Goal: Information Seeking & Learning: Learn about a topic

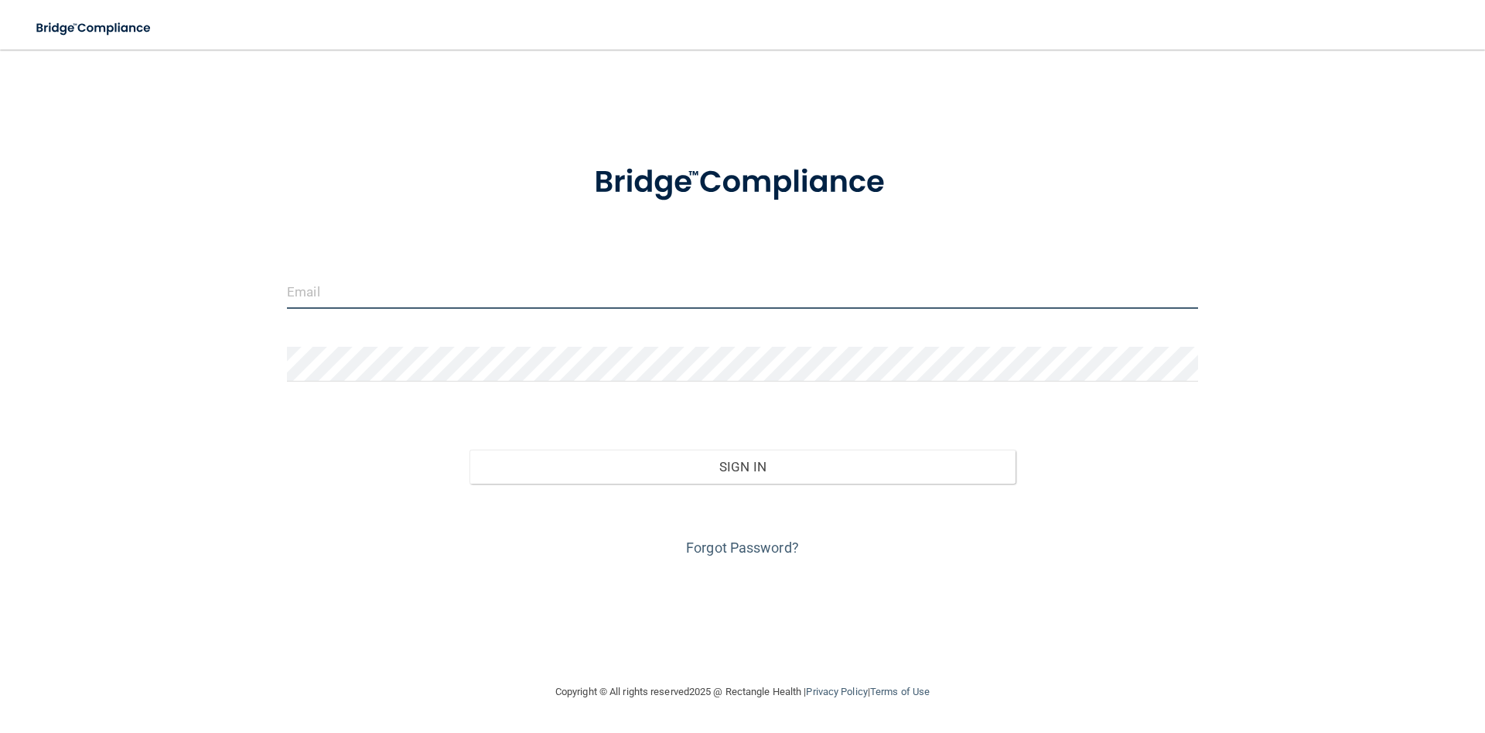
click at [594, 296] on input "email" at bounding box center [742, 291] width 911 height 35
type input "[EMAIL_ADDRESS][DOMAIN_NAME]"
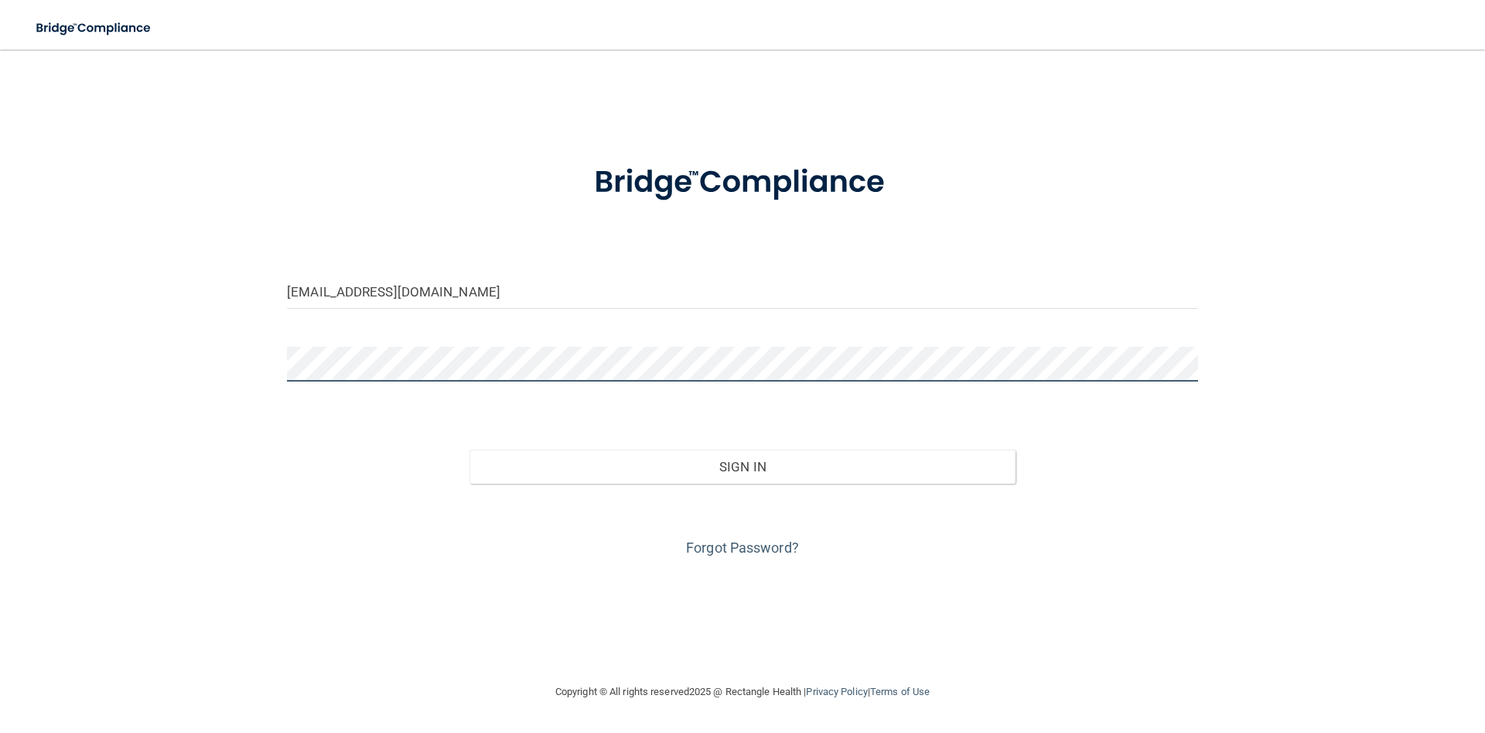
click at [470, 450] on button "Sign In" at bounding box center [743, 467] width 547 height 34
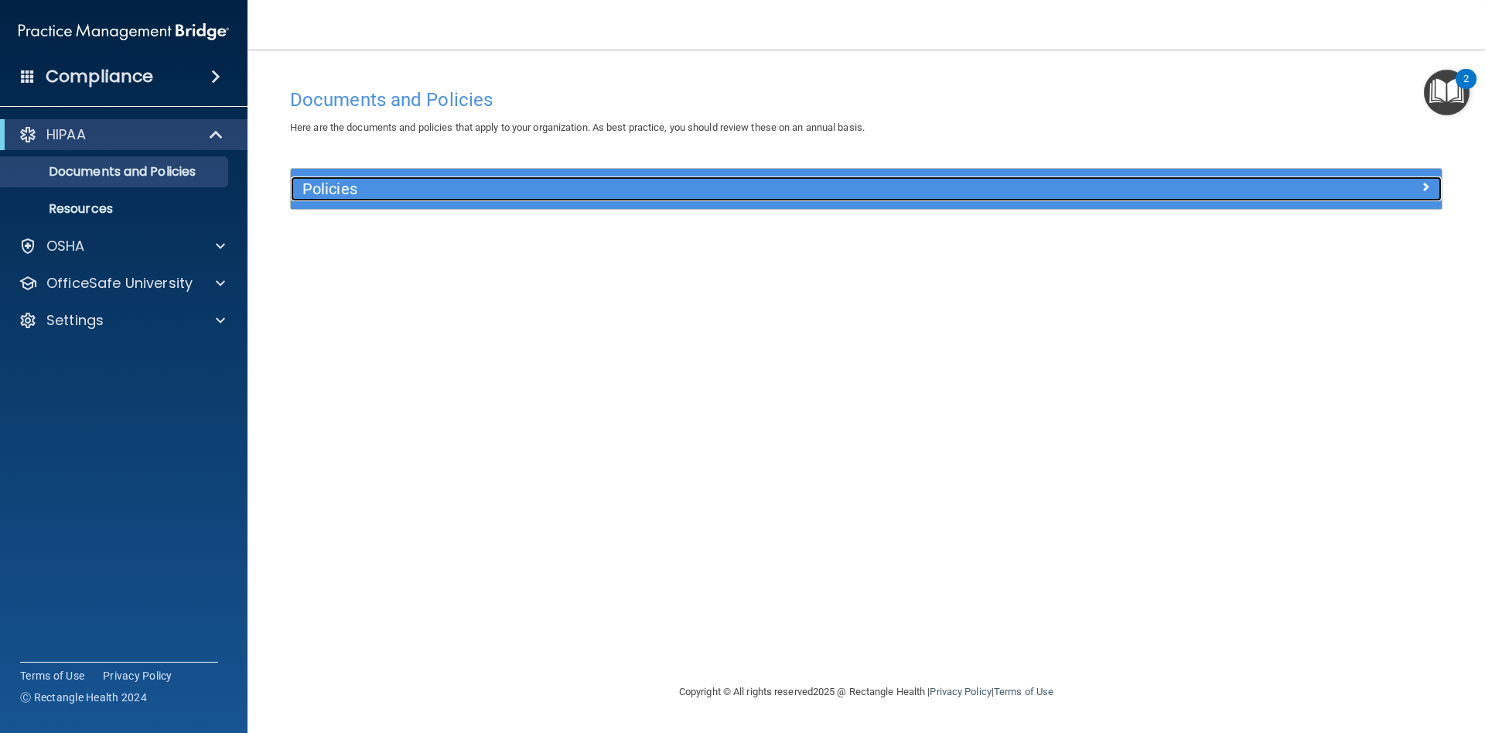
click at [1434, 182] on div at bounding box center [1298, 185] width 288 height 19
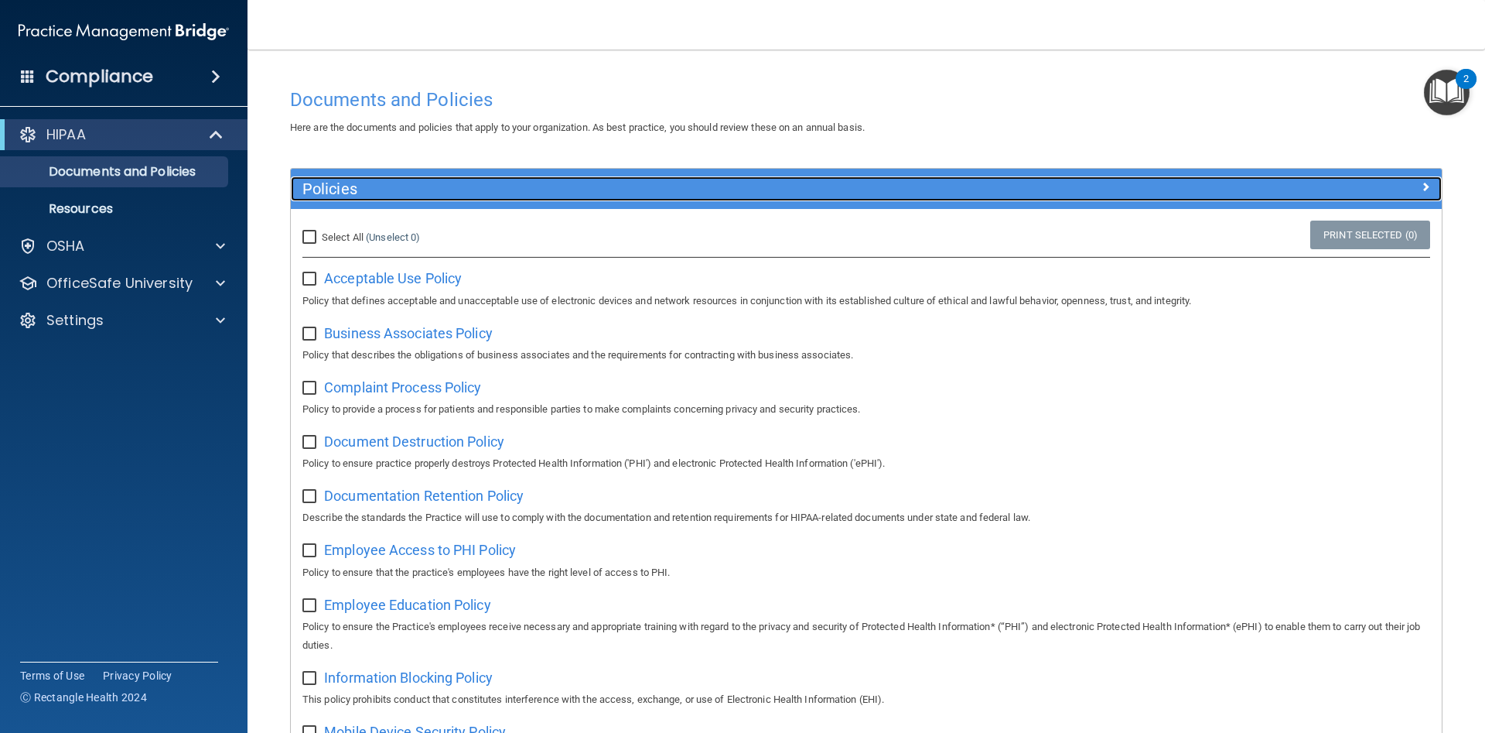
click at [468, 183] on h5 "Policies" at bounding box center [723, 188] width 840 height 17
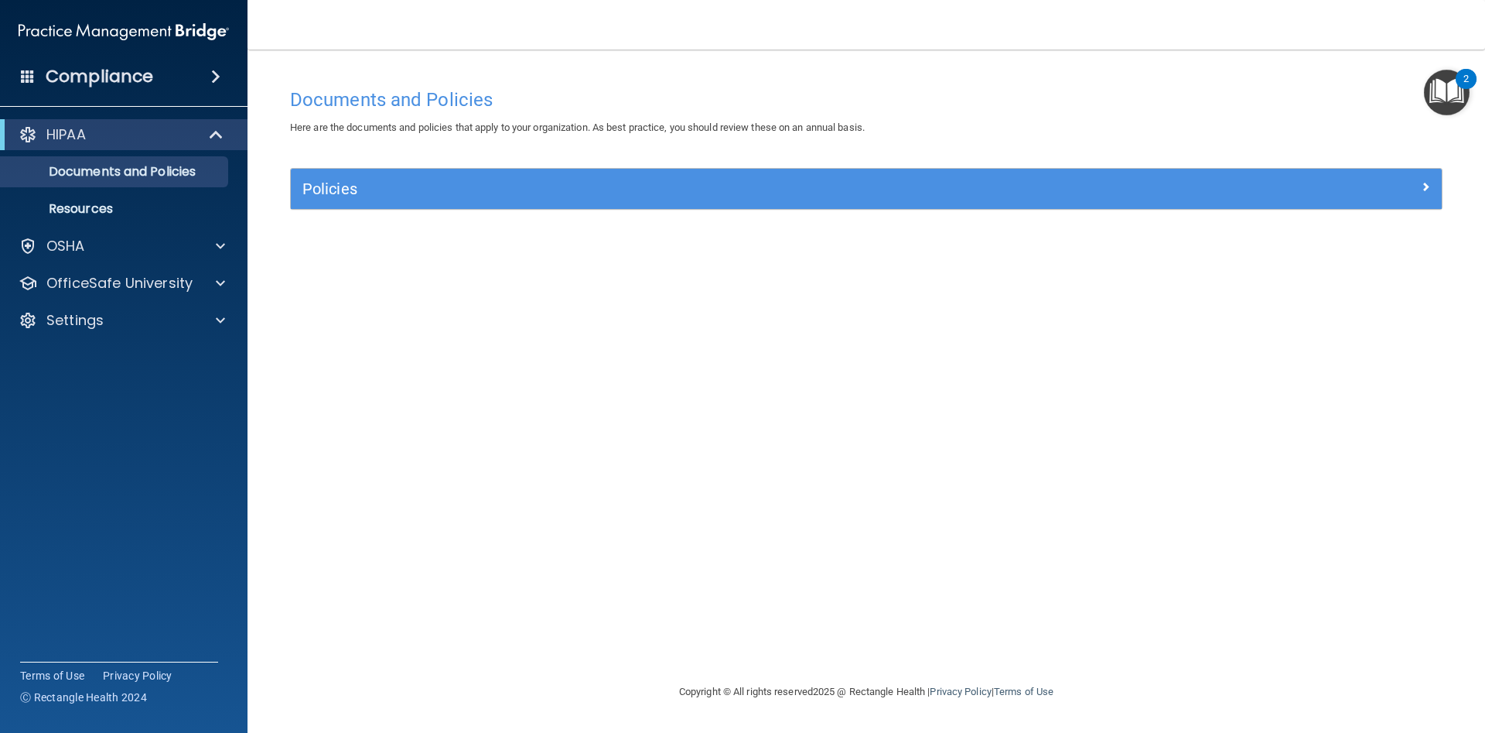
click at [31, 72] on span at bounding box center [28, 76] width 14 height 14
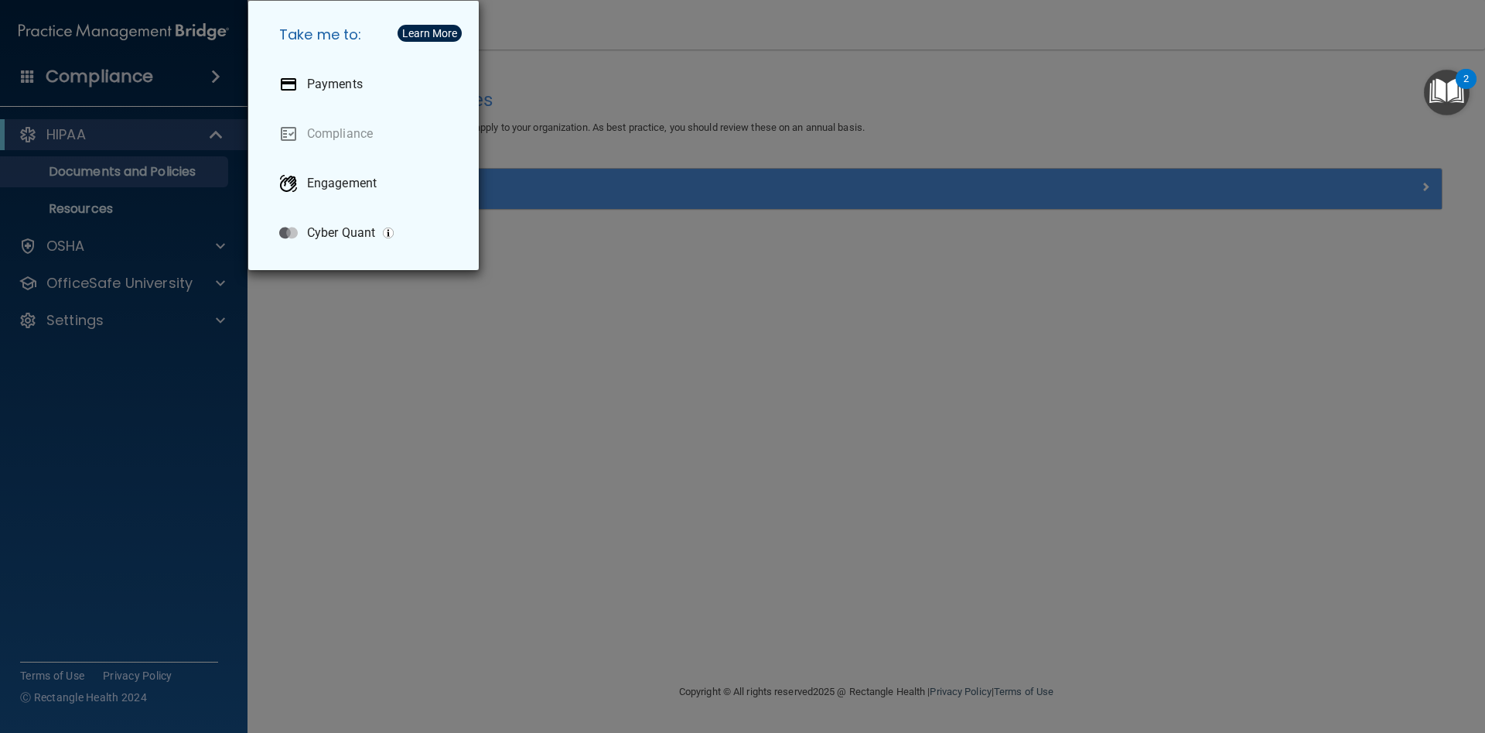
click at [187, 60] on div "Take me to: Payments Compliance Engagement Cyber Quant" at bounding box center [742, 366] width 1485 height 733
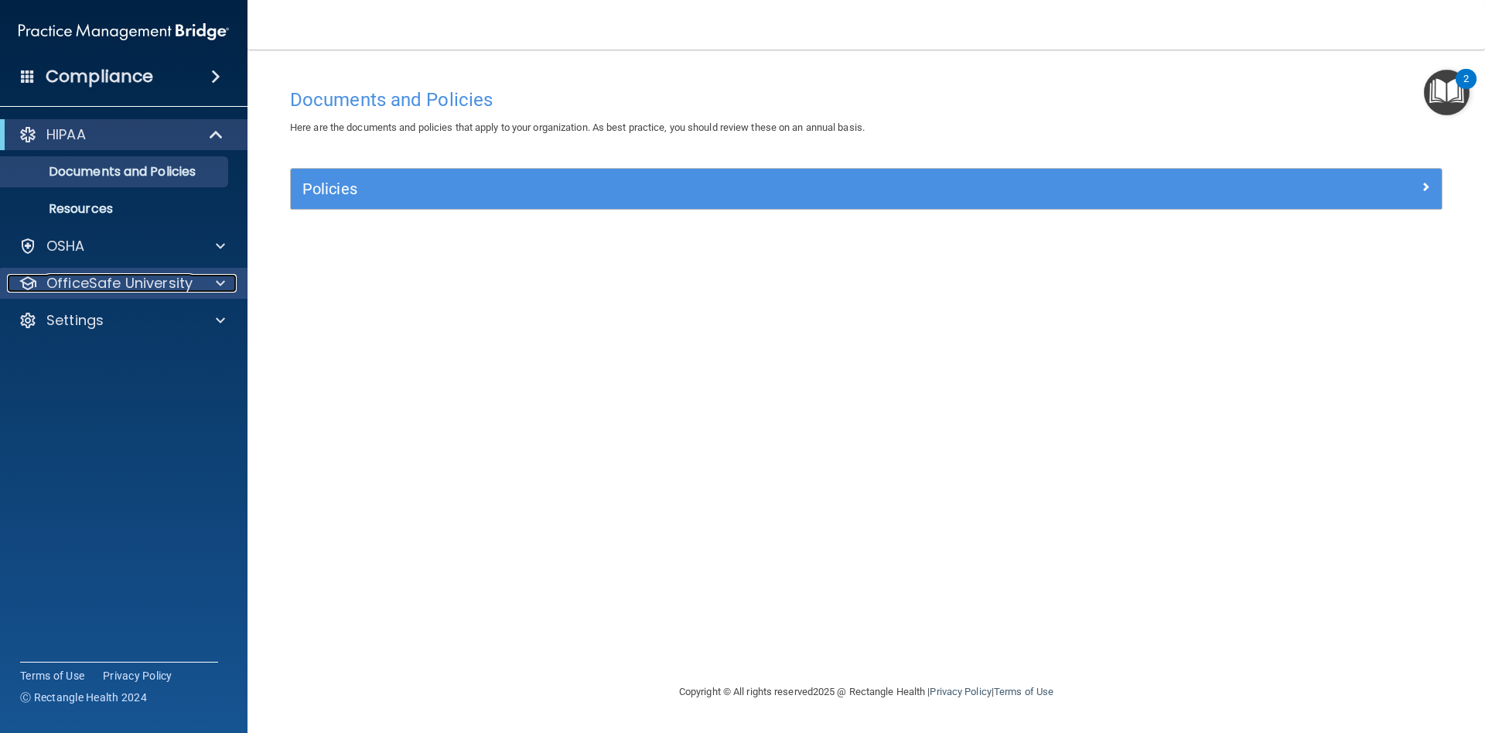
click at [171, 278] on p "OfficeSafe University" at bounding box center [119, 283] width 146 height 19
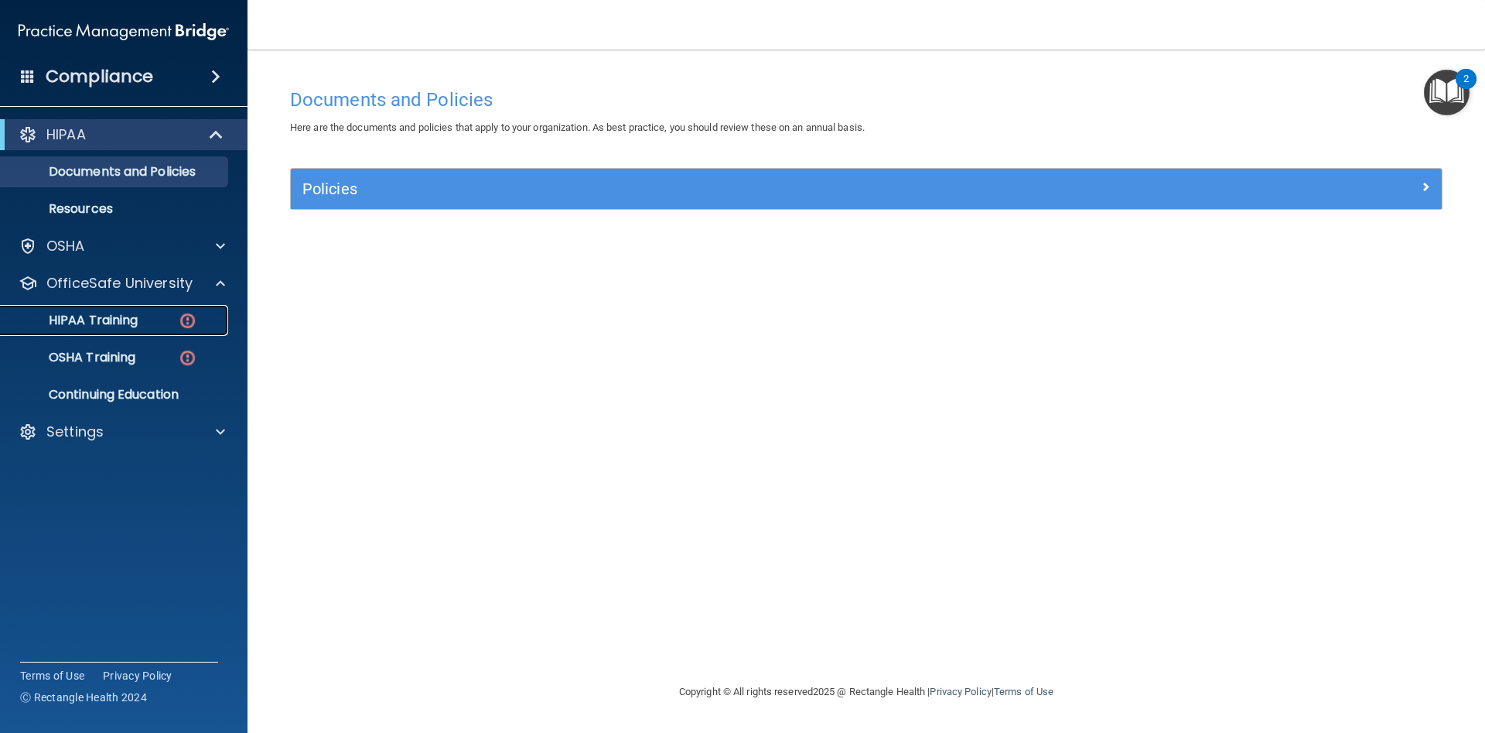
click at [149, 324] on div "HIPAA Training" at bounding box center [115, 320] width 211 height 15
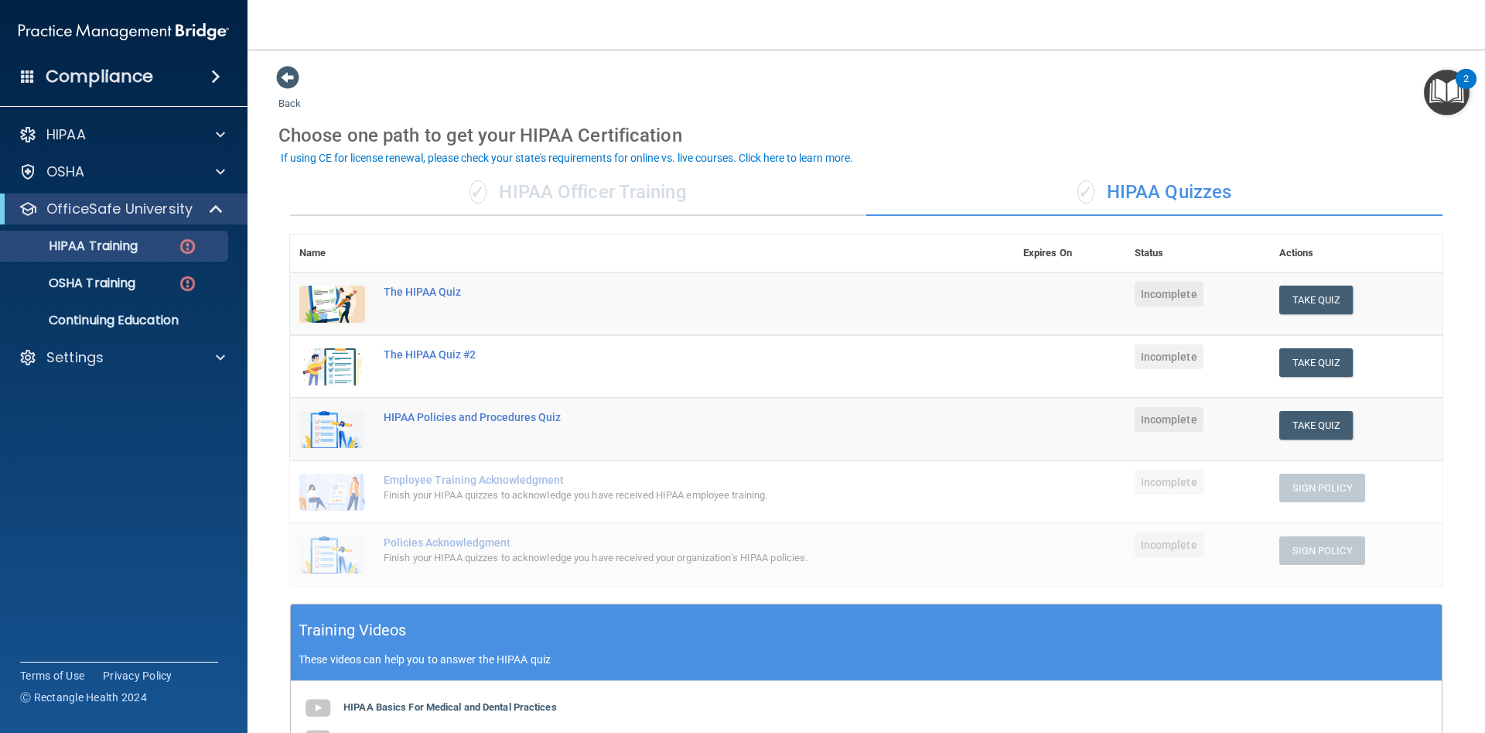
click at [520, 193] on div "✓ HIPAA Officer Training" at bounding box center [578, 192] width 576 height 46
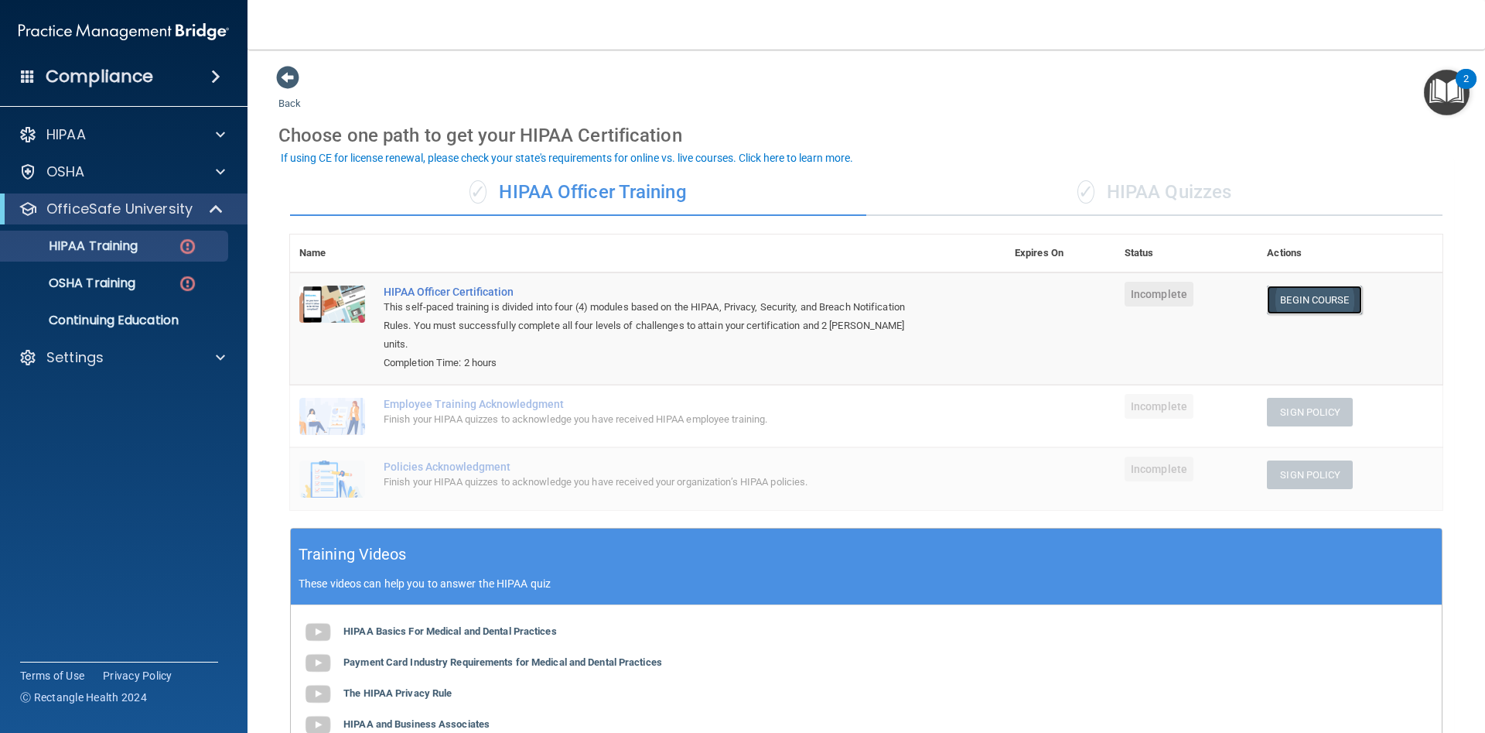
click at [1302, 300] on link "Begin Course" at bounding box center [1314, 299] width 94 height 29
click at [1304, 303] on link "Begin Course" at bounding box center [1314, 299] width 94 height 29
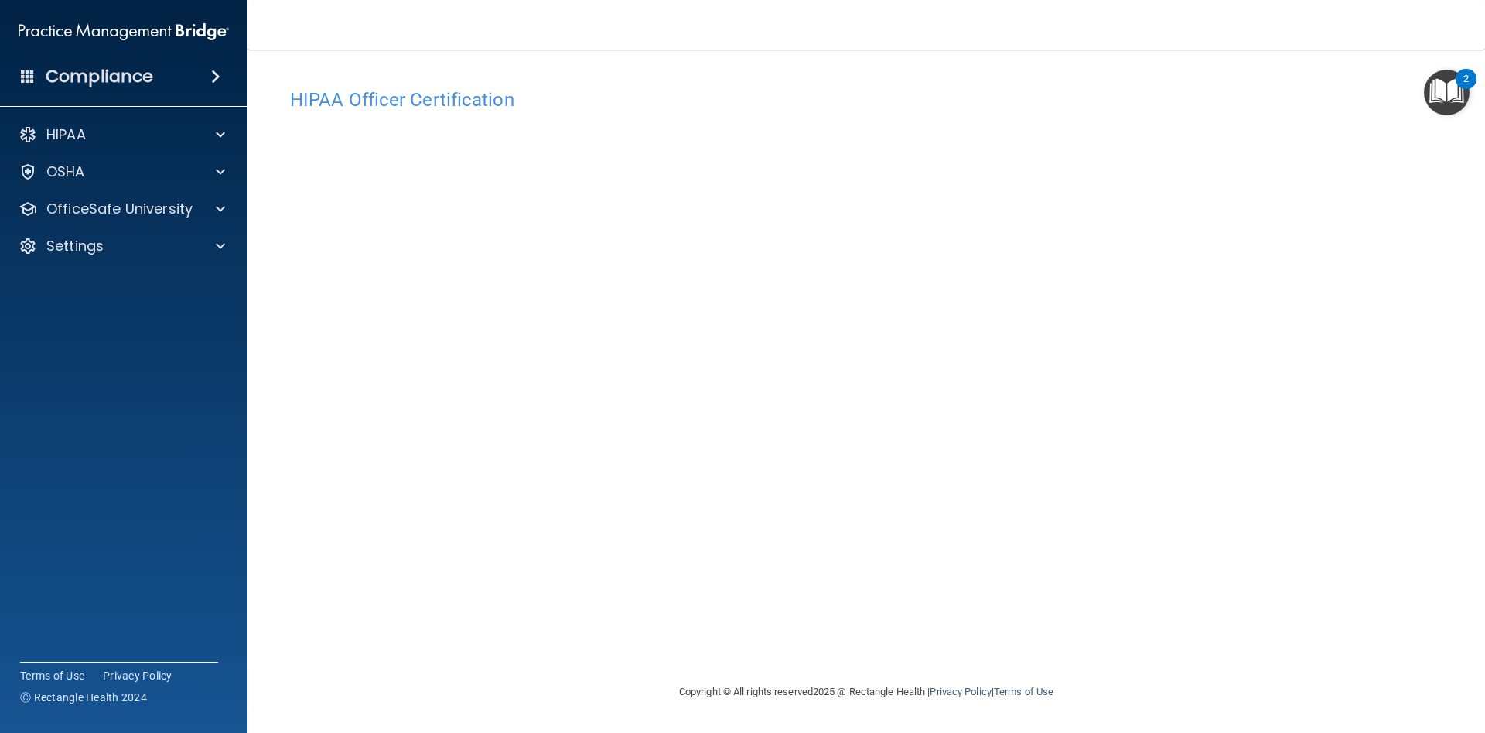
click at [1453, 77] on img "Open Resource Center, 2 new notifications" at bounding box center [1447, 93] width 46 height 46
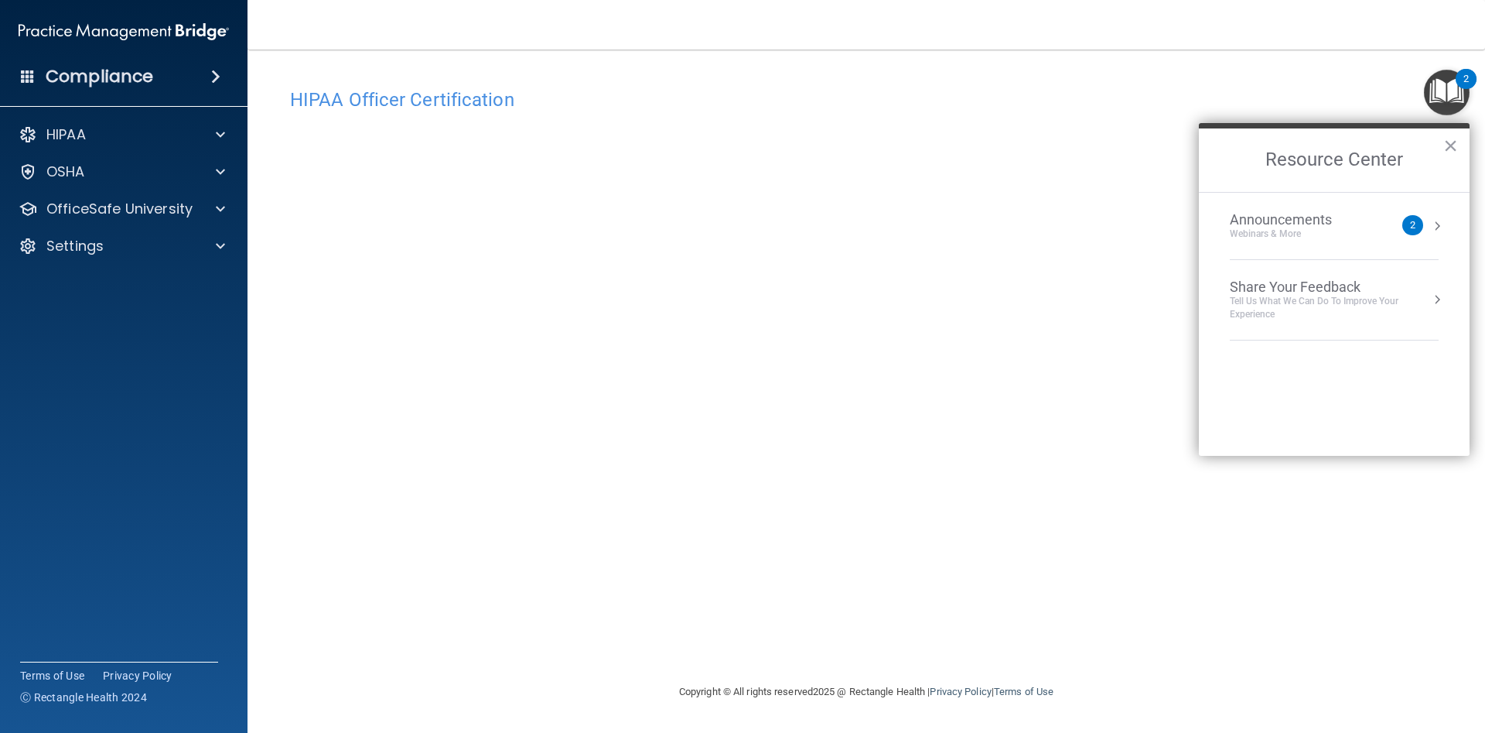
click at [1433, 222] on button "Resource Center" at bounding box center [1437, 225] width 15 height 15
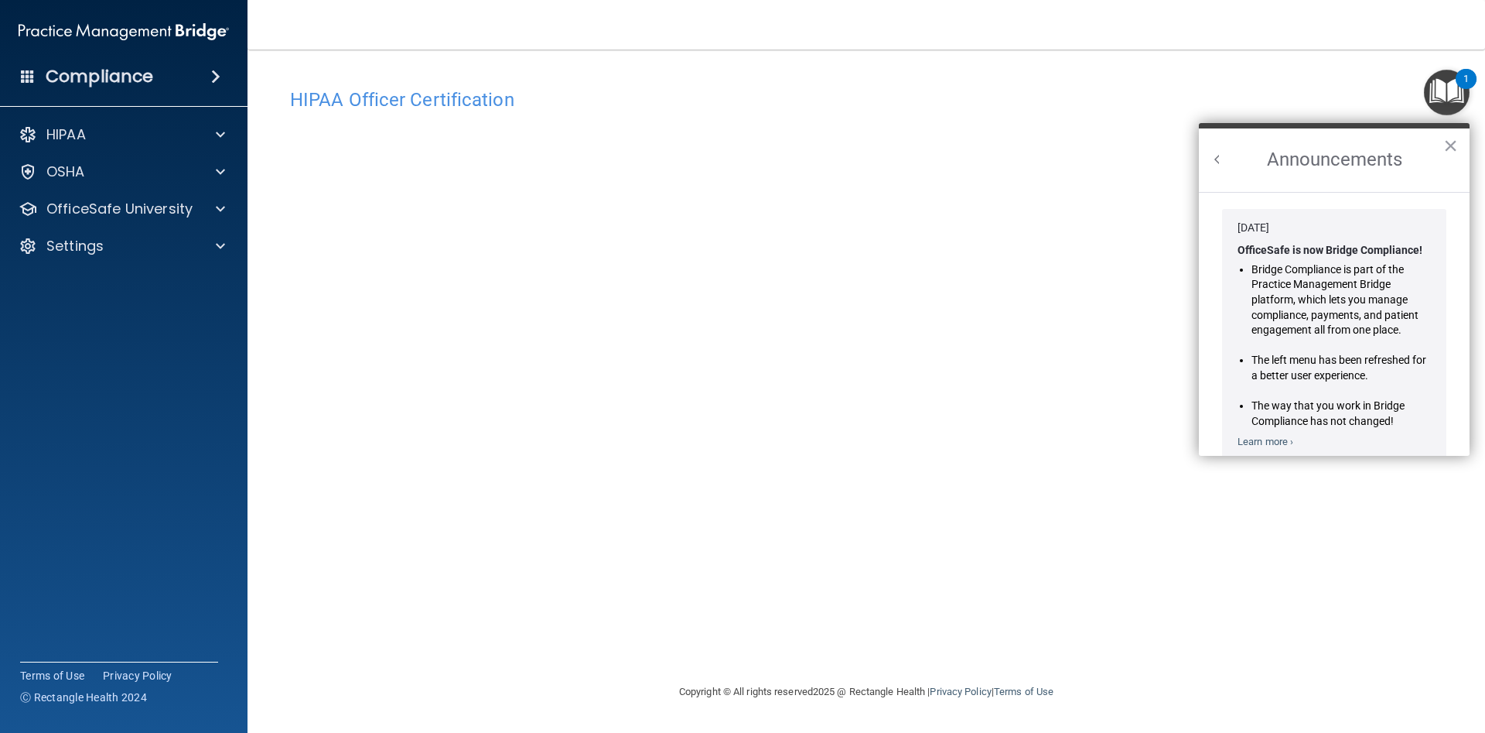
scroll to position [240, 0]
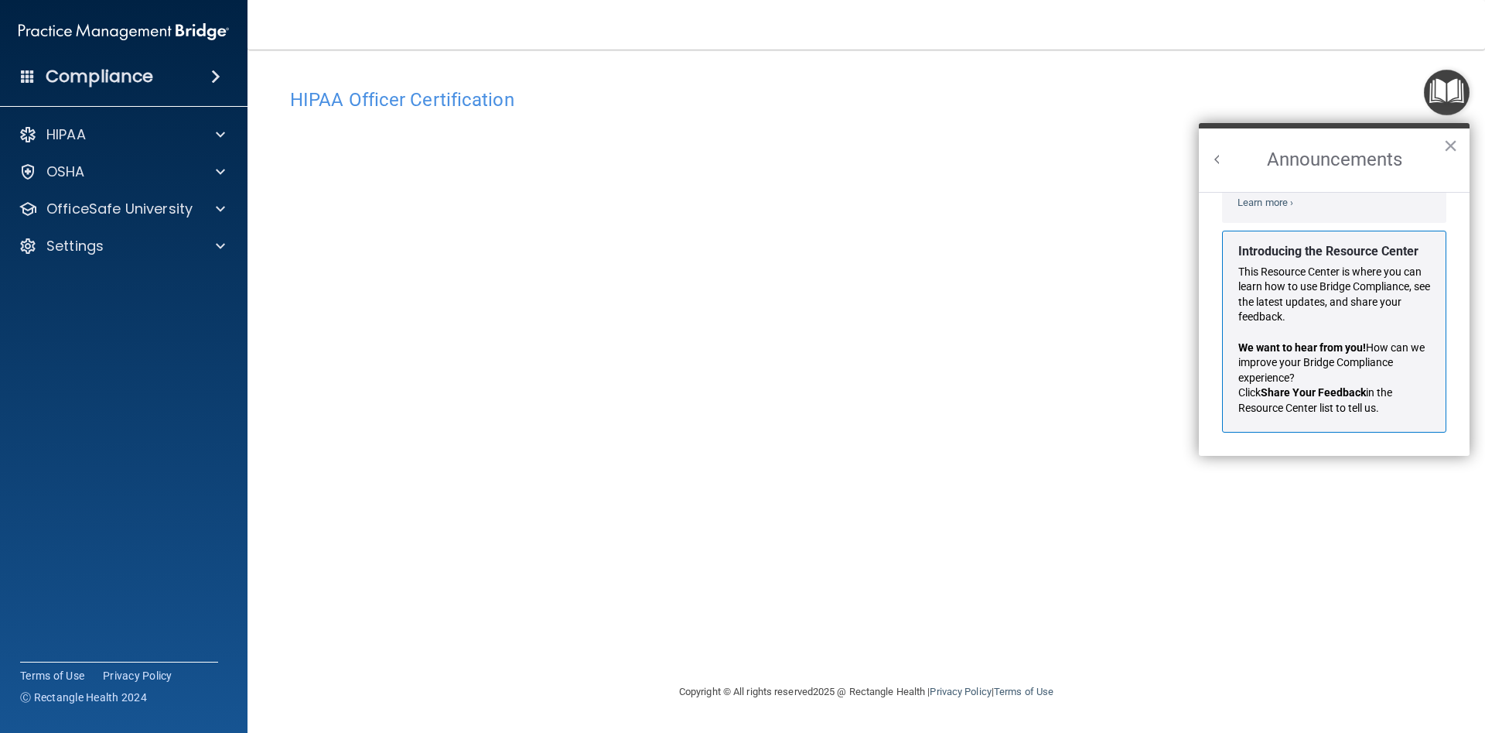
drag, startPoint x: 1219, startPoint y: 153, endPoint x: 1479, endPoint y: 162, distance: 260.1
click at [1220, 151] on div "Announcements ×" at bounding box center [1334, 157] width 271 height 69
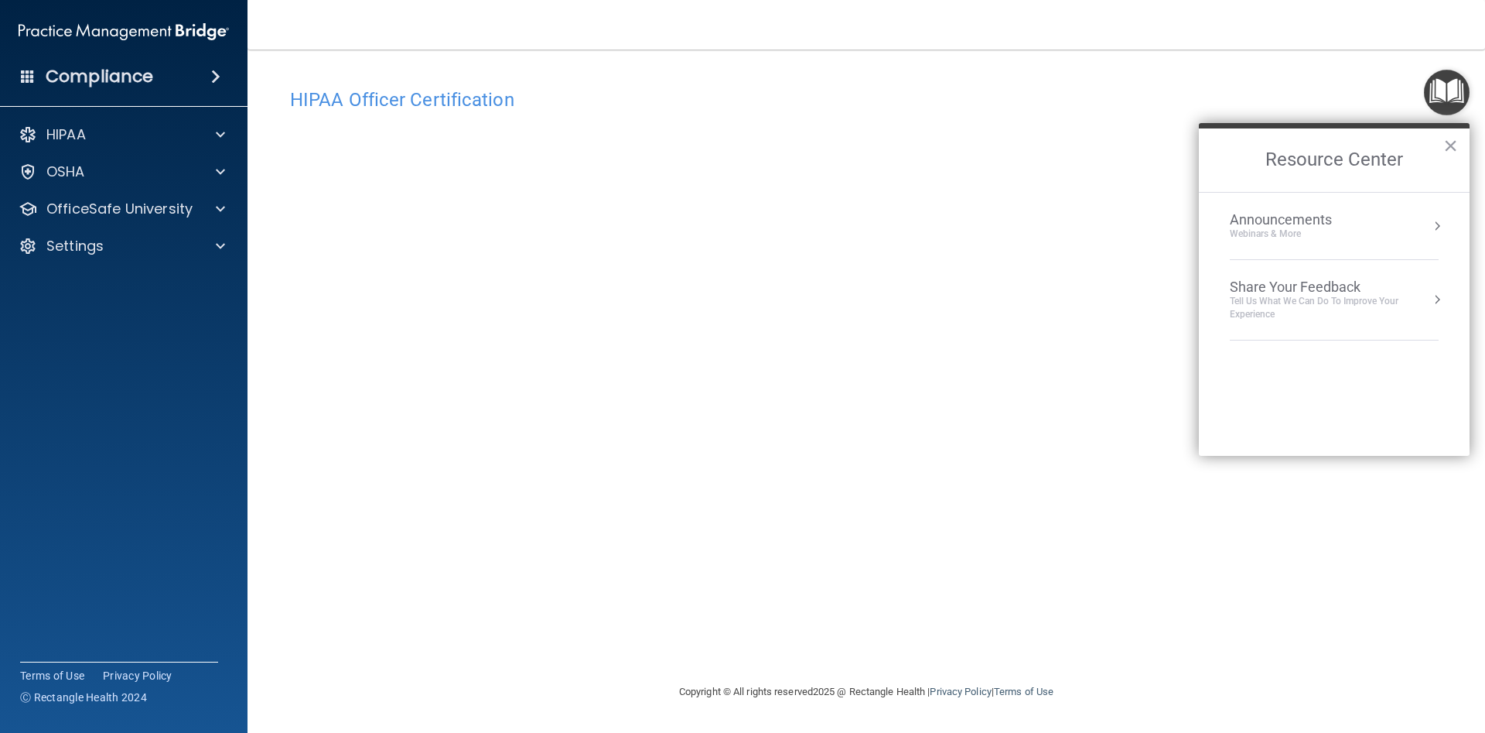
click at [1359, 298] on div "Tell Us What We Can Do to Improve Your Experience" at bounding box center [1334, 308] width 209 height 26
click at [1230, 170] on h2 "Share Your Feedback" at bounding box center [1334, 159] width 271 height 63
drag, startPoint x: 1229, startPoint y: 162, endPoint x: 1244, endPoint y: 155, distance: 16.6
click at [1229, 162] on h2 "Share Your Feedback" at bounding box center [1334, 159] width 271 height 63
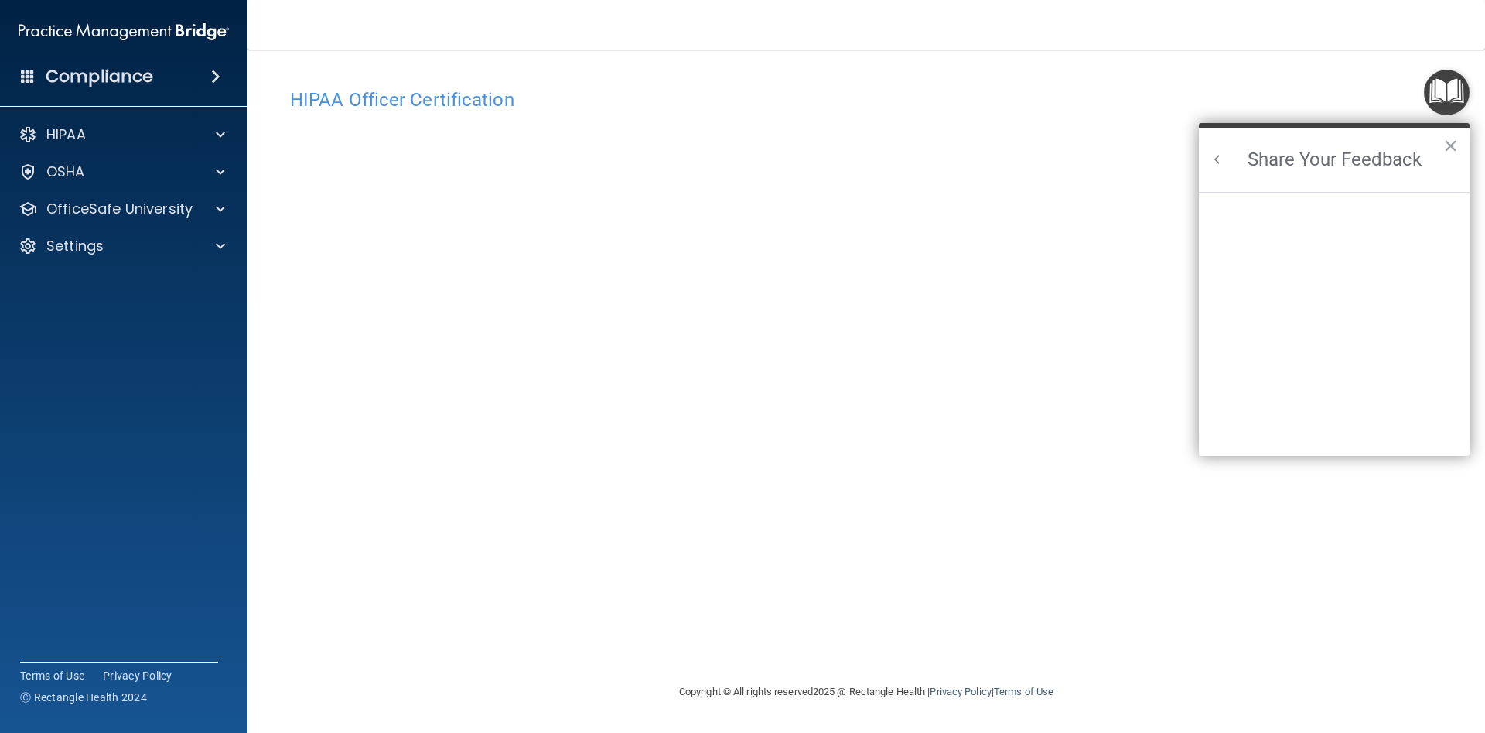
click at [1444, 89] on img "Open Resource Center" at bounding box center [1447, 93] width 46 height 46
